Goal: Information Seeking & Learning: Learn about a topic

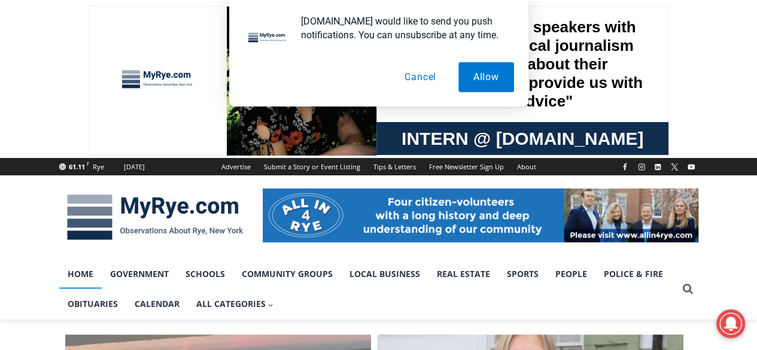
click at [414, 77] on button "Cancel" at bounding box center [421, 77] width 62 height 30
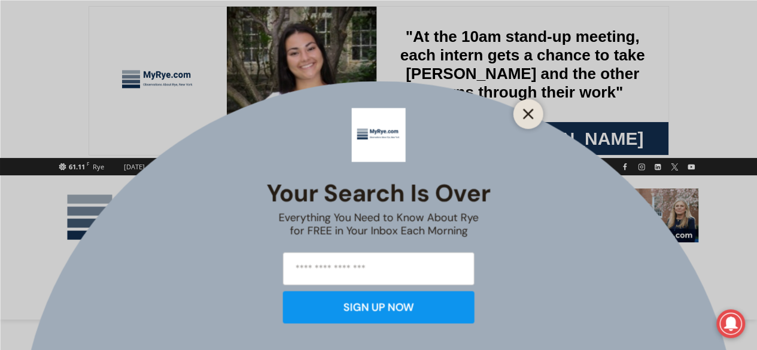
click at [531, 118] on icon "Close" at bounding box center [528, 113] width 11 height 11
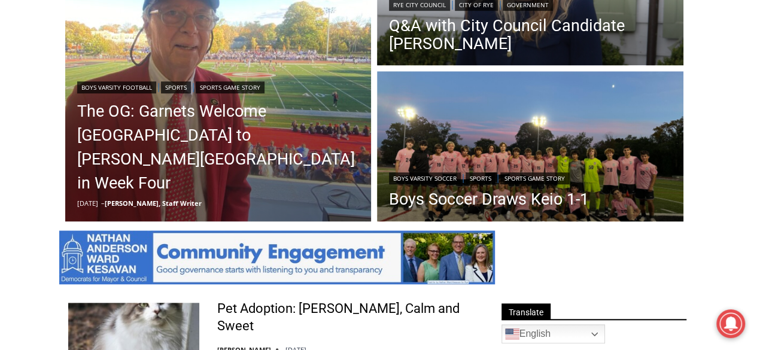
scroll to position [479, 0]
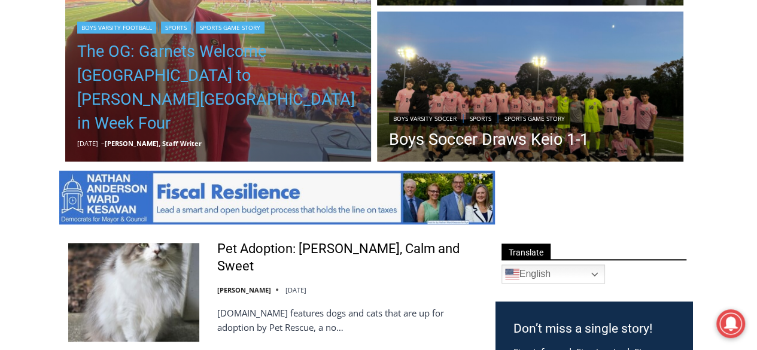
click at [263, 102] on link "The OG: Garnets Welcome [GEOGRAPHIC_DATA] to [PERSON_NAME][GEOGRAPHIC_DATA] in …" at bounding box center [218, 87] width 282 height 96
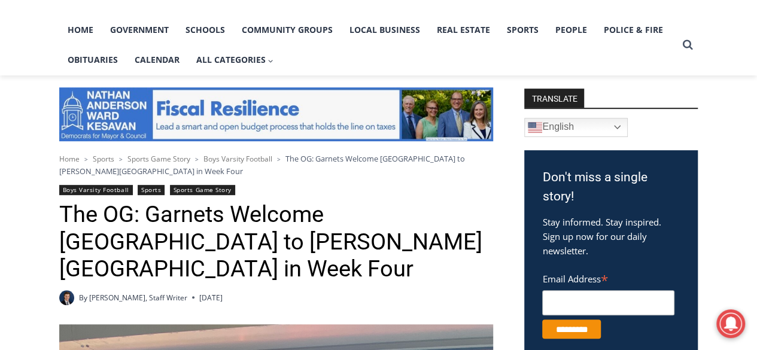
scroll to position [156, 0]
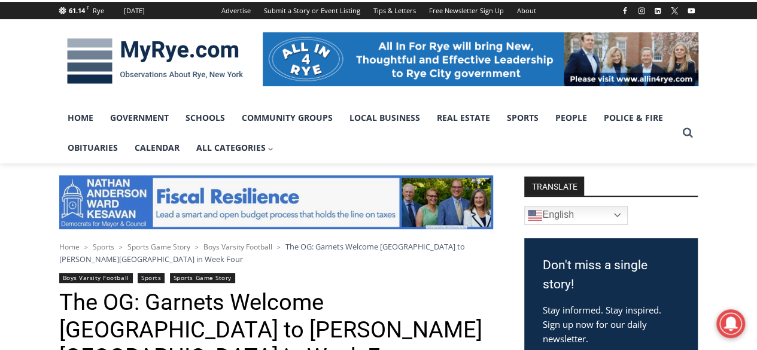
click at [178, 48] on img at bounding box center [154, 61] width 191 height 62
